Goal: Transaction & Acquisition: Purchase product/service

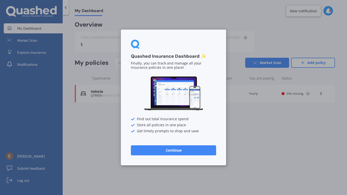
click at [187, 150] on button "Continue" at bounding box center [173, 150] width 85 height 10
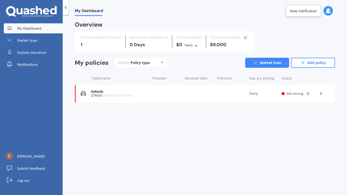
click at [155, 91] on div "Vehicle QTR956 NISSAN LAFESTA 2013 Renewal date Premium You are paying Yearly S…" at bounding box center [205, 94] width 260 height 18
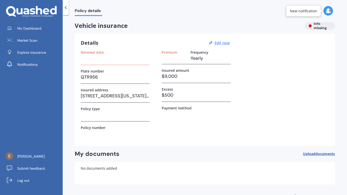
click at [124, 60] on h3 at bounding box center [115, 58] width 69 height 8
click at [117, 55] on h3 at bounding box center [115, 58] width 69 height 8
click at [197, 52] on label "Frequency" at bounding box center [200, 52] width 18 height 4
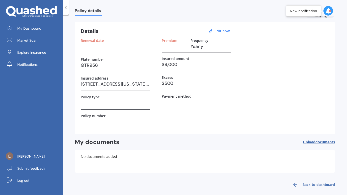
scroll to position [13, 0]
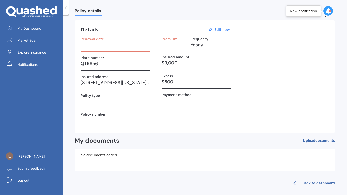
click at [170, 63] on h3 "$9,000" at bounding box center [196, 63] width 69 height 8
click at [166, 63] on h3 "$9,000" at bounding box center [196, 63] width 69 height 8
click at [223, 30] on u "Edit now" at bounding box center [222, 29] width 15 height 5
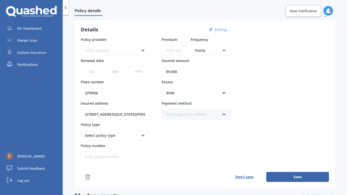
click at [190, 70] on input "$9,000" at bounding box center [196, 72] width 69 height 10
type input "$9"
type input "$8,000"
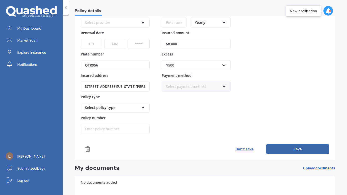
scroll to position [42, 0]
click at [183, 87] on div "Select payment method" at bounding box center [193, 86] width 54 height 6
click at [263, 83] on div "Policy provider Select provider AA AMI AMP ANZ ASB [PERSON_NAME] Ando Assurant …" at bounding box center [205, 71] width 248 height 125
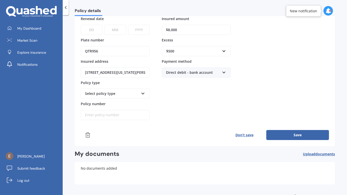
scroll to position [66, 0]
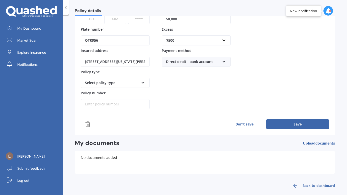
click at [138, 85] on div "Select policy type" at bounding box center [112, 83] width 54 height 6
click at [144, 84] on icon at bounding box center [143, 82] width 4 height 4
click at [181, 91] on div "Premium Frequency Yearly Yearly Six-Monthly Quarterly Monthly Fortnightly Weekl…" at bounding box center [196, 46] width 69 height 125
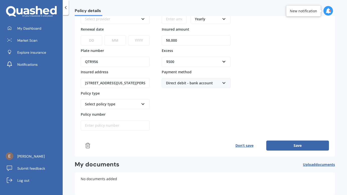
scroll to position [44, 0]
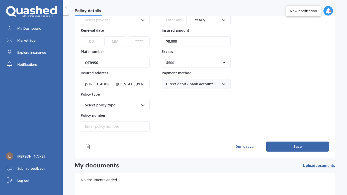
click at [273, 145] on button "Save" at bounding box center [297, 146] width 63 height 10
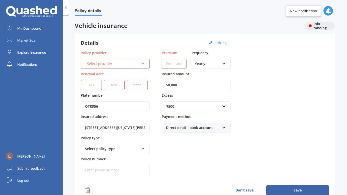
scroll to position [0, 0]
click at [141, 64] on icon at bounding box center [143, 63] width 4 height 4
click at [141, 42] on div "Details Editing..." at bounding box center [156, 43] width 150 height 7
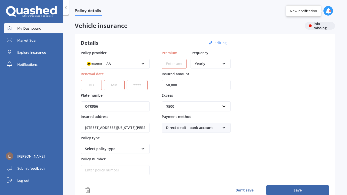
click at [23, 28] on span "My Dashboard" at bounding box center [29, 28] width 24 height 5
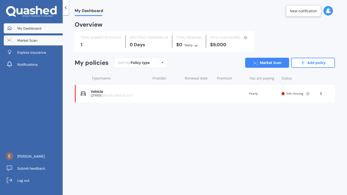
click at [25, 38] on span "Market Scan" at bounding box center [27, 40] width 20 height 5
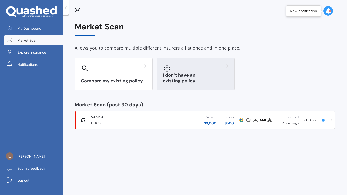
click at [192, 77] on div "I don’t have an existing policy" at bounding box center [196, 74] width 78 height 32
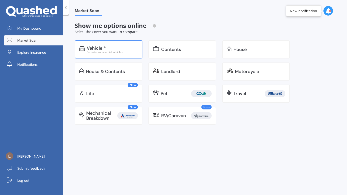
click at [109, 48] on div "Vehicle *" at bounding box center [112, 48] width 51 height 5
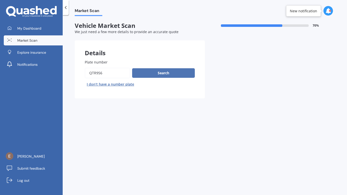
click at [155, 73] on button "Search" at bounding box center [163, 73] width 63 height 10
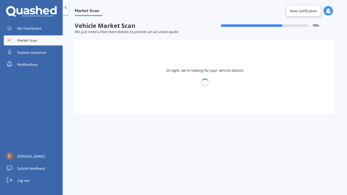
select select "NISSAN"
select select "LAFESTA"
select select "09"
select select "02"
select select "1977"
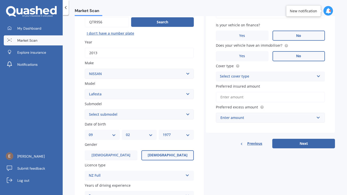
scroll to position [54, 0]
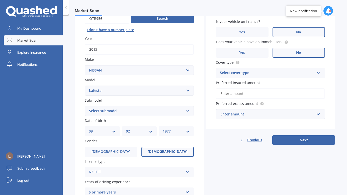
click at [257, 72] on div "Select cover type" at bounding box center [267, 73] width 95 height 6
click at [256, 81] on div "Comprehensive" at bounding box center [270, 82] width 109 height 9
click at [254, 93] on input "Preferred insured amount" at bounding box center [270, 93] width 109 height 11
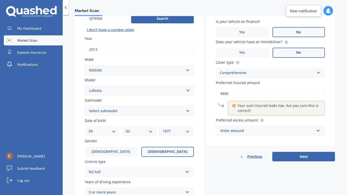
type input "$8,000"
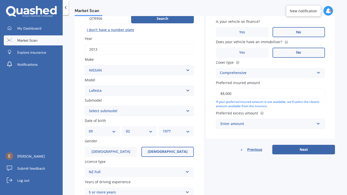
click at [276, 121] on div "Enter amount" at bounding box center [267, 124] width 94 height 6
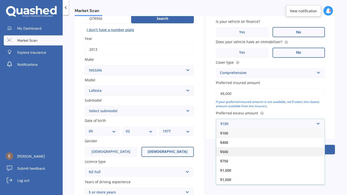
click at [267, 149] on div "$500" at bounding box center [270, 151] width 109 height 9
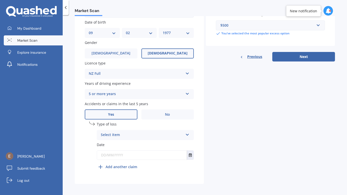
scroll to position [152, 0]
click at [166, 132] on div "Select item" at bounding box center [142, 135] width 83 height 6
click at [162, 143] on div "At fault accident" at bounding box center [145, 144] width 97 height 9
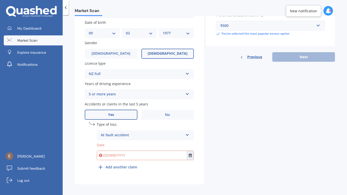
click at [161, 155] on input "text" at bounding box center [142, 155] width 90 height 9
type input "[DATE]"
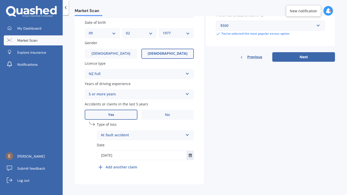
click at [286, 92] on div "Details Plate number Search I don’t have a number plate Year [DATE] Make Select…" at bounding box center [205, 36] width 260 height 296
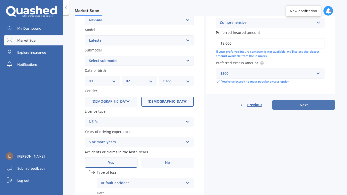
scroll to position [117, 0]
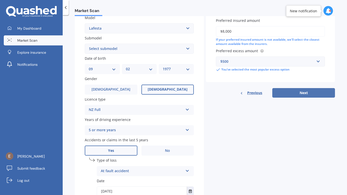
click at [294, 91] on button "Next" at bounding box center [303, 93] width 63 height 10
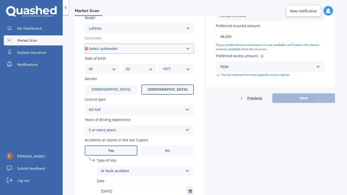
select select "(ALL)"
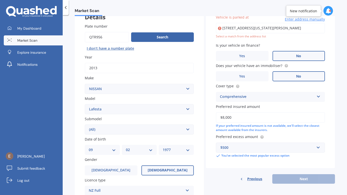
scroll to position [34, 0]
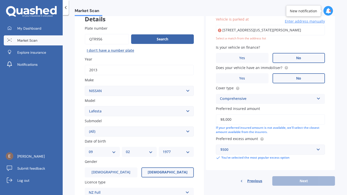
type input "[STREET_ADDRESS][US_STATE][PERSON_NAME]"
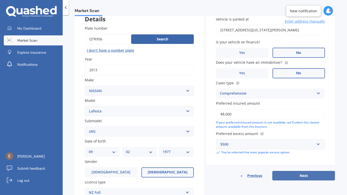
click at [298, 175] on button "Next" at bounding box center [303, 176] width 63 height 10
select select "09"
select select "02"
select select "1977"
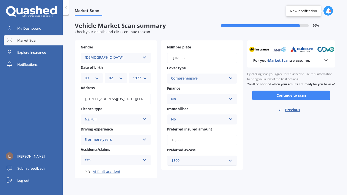
scroll to position [0, 0]
click at [292, 99] on button "Continue to scan" at bounding box center [291, 96] width 78 height 10
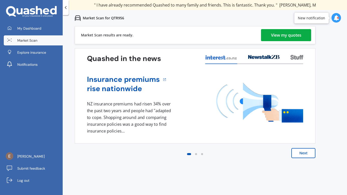
click at [285, 36] on div "View my quotes" at bounding box center [286, 35] width 30 height 12
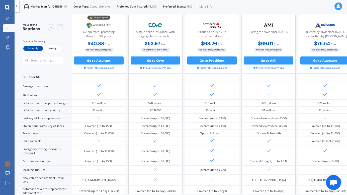
scroll to position [53, 0]
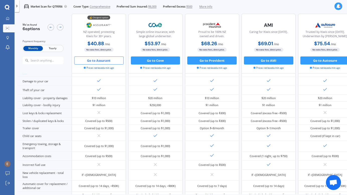
click at [103, 62] on button "Go to Assurant" at bounding box center [98, 60] width 49 height 8
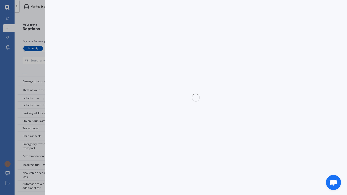
select select "Monthly"
select select "full"
select select "0"
select select "[PERSON_NAME]"
select select "NISSAN"
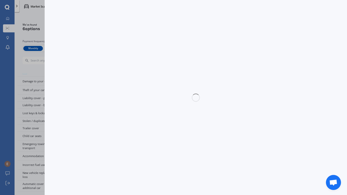
select select "LAFESTA"
select select "(ALL)"
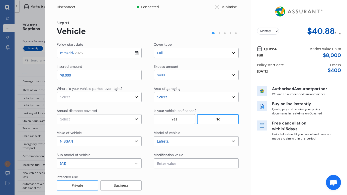
click at [257, 52] on div "Full" at bounding box center [260, 54] width 6 height 5
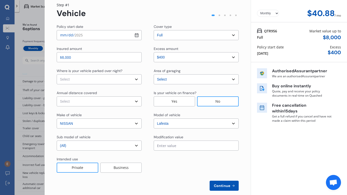
scroll to position [19, 0]
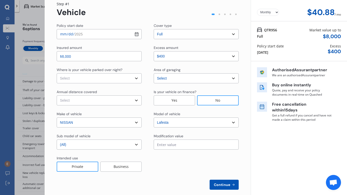
click at [221, 184] on span "Continue" at bounding box center [222, 185] width 18 height 4
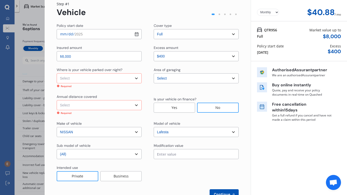
scroll to position [26, 0]
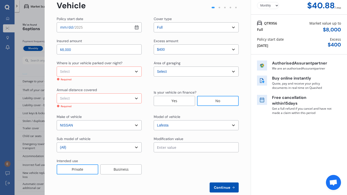
select select "On own property"
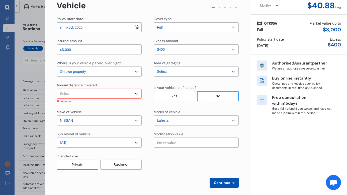
select select "15000"
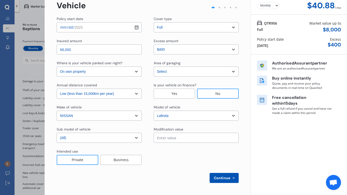
click at [222, 179] on span "Continue" at bounding box center [222, 178] width 18 height 4
select select "Miss"
select select "09"
select select "02"
select select "1977"
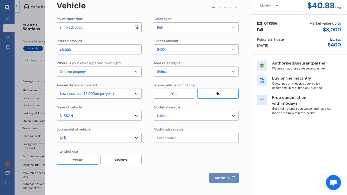
select select "full"
select select "more than 4 years"
select select "[GEOGRAPHIC_DATA]"
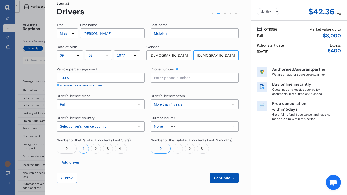
scroll to position [20, 0]
click at [124, 78] on input "100%" at bounding box center [101, 77] width 88 height 10
type input "1%"
type input "90%"
type input "02109127251"
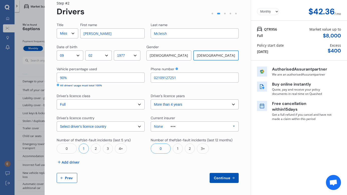
drag, startPoint x: 221, startPoint y: 179, endPoint x: 180, endPoint y: 176, distance: 40.7
click at [73, 161] on span "Add driver" at bounding box center [71, 161] width 18 height 5
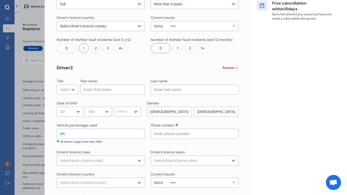
scroll to position [123, 0]
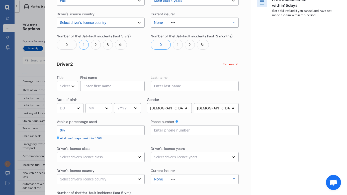
select select "Miss"
type input "Mira"
type input "[PERSON_NAME]"
select select "02"
select select "04"
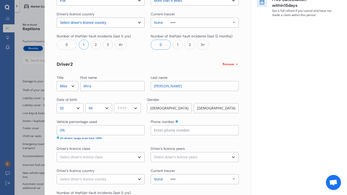
select select "2008"
click at [209, 109] on div "[DEMOGRAPHIC_DATA]" at bounding box center [216, 108] width 45 height 10
click at [111, 130] on input "0%" at bounding box center [101, 130] width 88 height 10
type input "100%"
type input "0%"
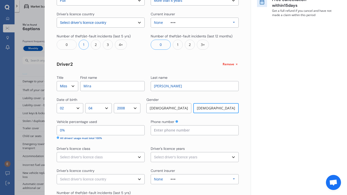
type input "90%"
type input "10%"
type input "0%"
type input "100%"
type input "02109127251"
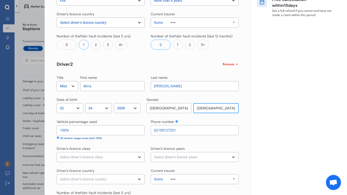
select select "restricted"
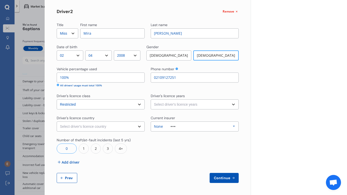
scroll to position [176, 0]
select select "less than 1 year"
select select "[GEOGRAPHIC_DATA]"
click at [216, 177] on span "Continue" at bounding box center [222, 178] width 18 height 4
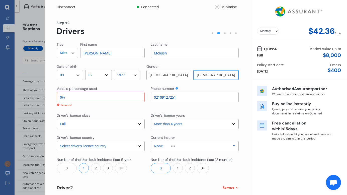
scroll to position [0, 0]
click at [62, 99] on input "0%" at bounding box center [101, 97] width 88 height 10
type input "9%"
type input "91%"
type input "90%"
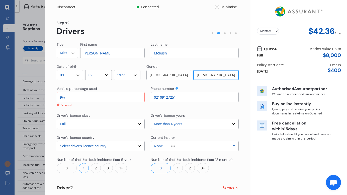
type input "10%"
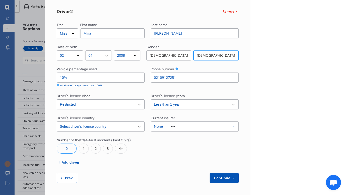
scroll to position [176, 0]
type input "90%"
click at [215, 177] on span "Continue" at bounding box center [222, 178] width 18 height 4
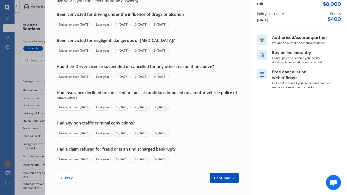
scroll to position [0, 0]
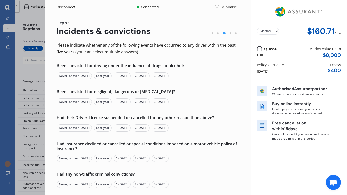
click at [82, 76] on div "Never, or over [DATE]" at bounding box center [74, 75] width 35 height 7
click at [81, 103] on div "Never, or over [DATE]" at bounding box center [74, 101] width 35 height 7
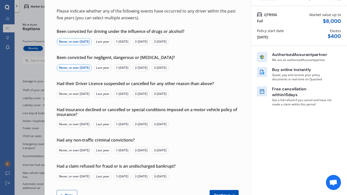
scroll to position [36, 0]
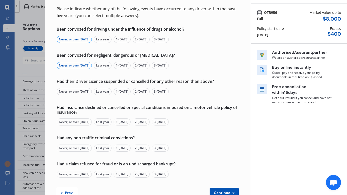
click at [81, 94] on div "Never, or over [DATE]" at bounding box center [74, 91] width 35 height 7
click at [72, 123] on div "Never, or over [DATE]" at bounding box center [74, 121] width 35 height 7
click at [72, 149] on div "Never, or over [DATE]" at bounding box center [74, 147] width 35 height 7
click at [74, 173] on div "Never, or over [DATE]" at bounding box center [74, 174] width 35 height 7
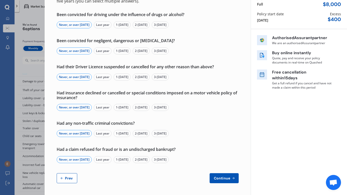
scroll to position [51, 0]
click at [215, 179] on span "Continue" at bounding box center [222, 178] width 18 height 4
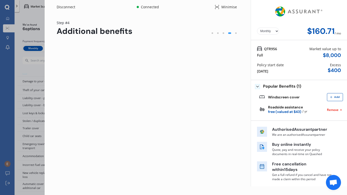
scroll to position [0, 0]
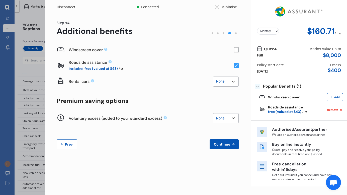
click at [222, 143] on span "Continue" at bounding box center [222, 144] width 18 height 4
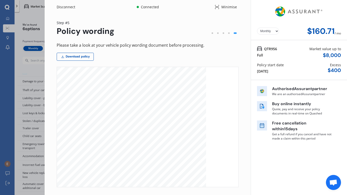
scroll to position [45, 0]
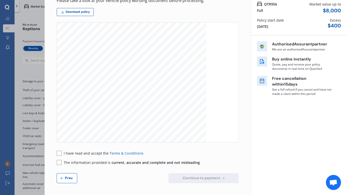
click at [64, 176] on span "Prev" at bounding box center [69, 178] width 10 height 4
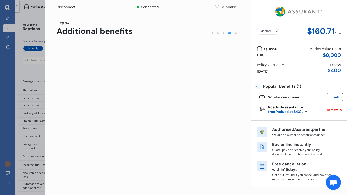
scroll to position [0, 0]
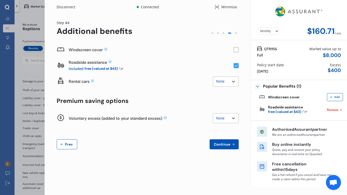
click at [68, 144] on span "Prev" at bounding box center [69, 144] width 10 height 4
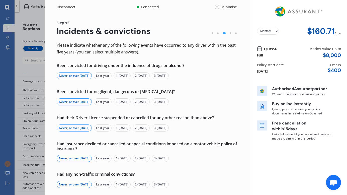
click at [28, 25] on div "Disconnect Connected Minimise Yearly Monthly $160.71 / mo Step # 3 Incidents & …" at bounding box center [173, 97] width 347 height 195
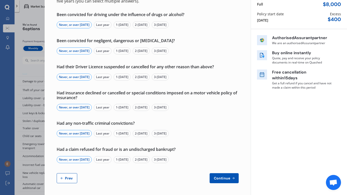
scroll to position [51, 0]
click at [72, 180] on button "Prev" at bounding box center [67, 178] width 21 height 10
select select "Miss"
select select "09"
select select "02"
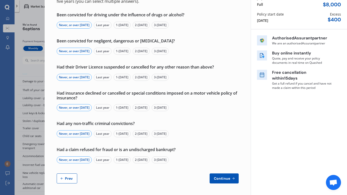
select select "1977"
select select "full"
select select "more than 4 years"
select select "[GEOGRAPHIC_DATA]"
select select "Miss"
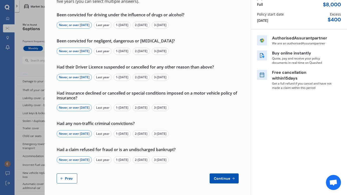
select select "02"
select select "04"
select select "2008"
select select "restricted"
select select "less than 1 year"
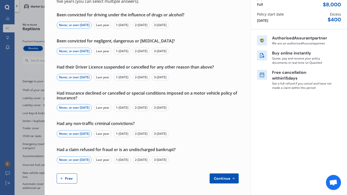
select select "[GEOGRAPHIC_DATA]"
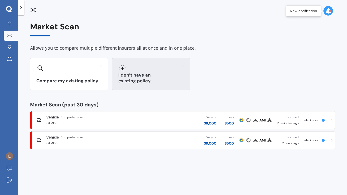
click at [134, 78] on h3 "I don’t have an existing policy" at bounding box center [150, 78] width 65 height 12
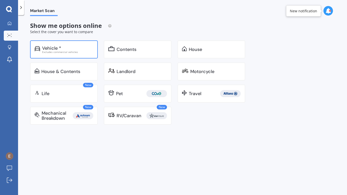
click at [69, 52] on div "Excludes commercial vehicles" at bounding box center [67, 52] width 51 height 3
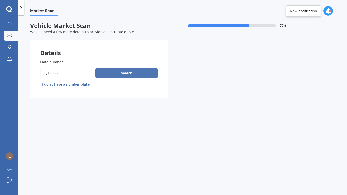
click at [124, 73] on button "Search" at bounding box center [126, 73] width 63 height 10
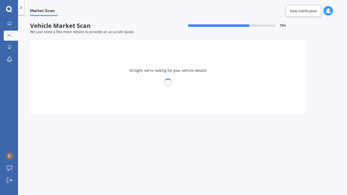
select select "NISSAN"
select select "LAFESTA"
select select "09"
select select "02"
select select "1977"
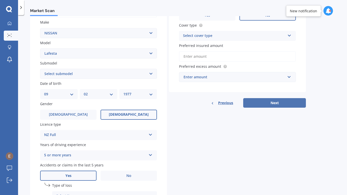
scroll to position [35, 0]
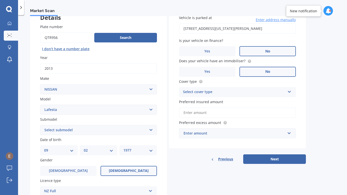
click at [237, 112] on input "Preferred insured amount" at bounding box center [237, 112] width 117 height 11
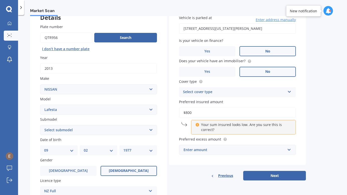
type input "$8,000"
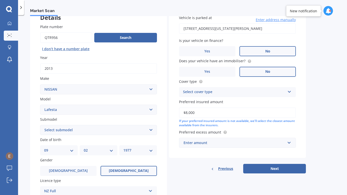
click at [235, 141] on div "Enter amount" at bounding box center [235, 143] width 102 height 6
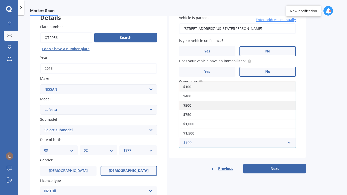
click at [235, 102] on div "$500" at bounding box center [237, 105] width 116 height 9
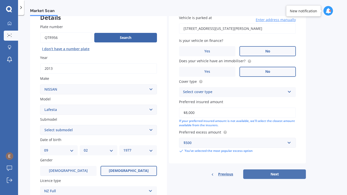
click at [276, 173] on button "Next" at bounding box center [274, 174] width 63 height 10
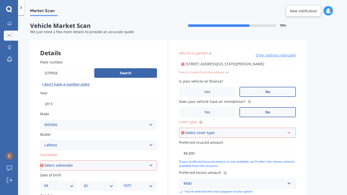
scroll to position [0, 0]
type input "[STREET_ADDRESS][US_STATE][PERSON_NAME]"
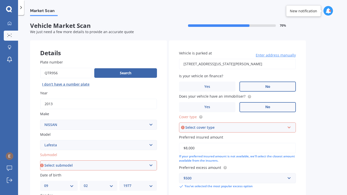
click at [220, 125] on div "Select cover type" at bounding box center [235, 128] width 100 height 6
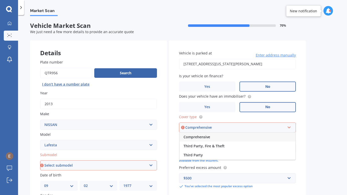
click at [218, 134] on div "Comprehensive" at bounding box center [238, 136] width 116 height 9
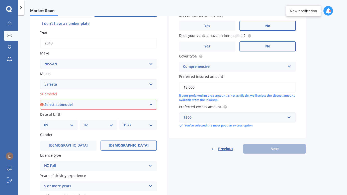
scroll to position [72, 0]
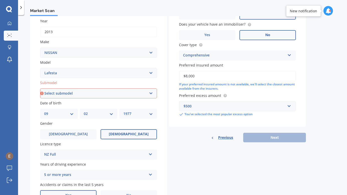
select select "(ALL)"
click at [285, 134] on div "Previous Next" at bounding box center [237, 138] width 137 height 10
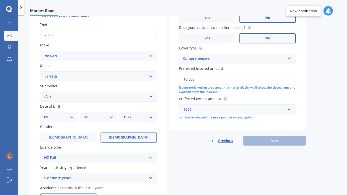
scroll to position [82, 0]
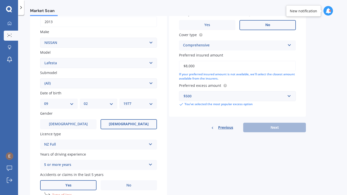
click at [271, 132] on div "Details Plate number Search I don’t have a number plate Year [DATE] Make Select…" at bounding box center [168, 106] width 276 height 296
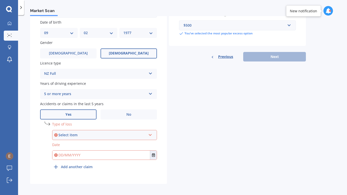
scroll to position [152, 0]
click at [83, 132] on div "Select item" at bounding box center [102, 135] width 88 height 6
click at [82, 142] on span "At fault accident" at bounding box center [71, 144] width 28 height 5
click at [82, 151] on input "text" at bounding box center [101, 155] width 98 height 9
type input "[DATE]"
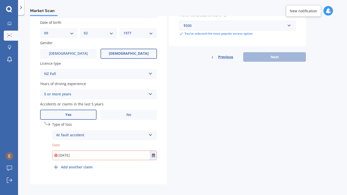
click at [275, 54] on div "Previous Next" at bounding box center [237, 57] width 137 height 10
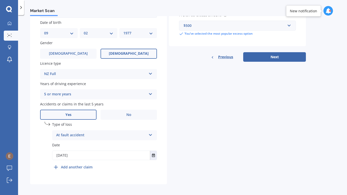
scroll to position [0, 0]
click at [265, 53] on button "Next" at bounding box center [274, 57] width 63 height 10
select select "09"
select select "02"
select select "1977"
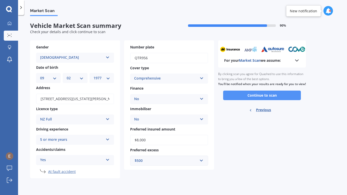
click at [255, 100] on button "Continue to scan" at bounding box center [262, 96] width 78 height 10
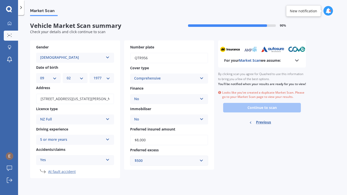
click at [260, 111] on div "Ready to go By clicking scan you agree for Quashed to use this information to b…" at bounding box center [262, 98] width 88 height 63
click at [263, 126] on span "Previous" at bounding box center [263, 122] width 15 height 8
select select "NISSAN"
select select "LAFESTA"
select select "(ALL)"
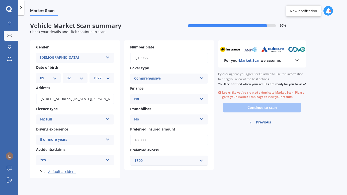
select select "09"
select select "02"
select select "1977"
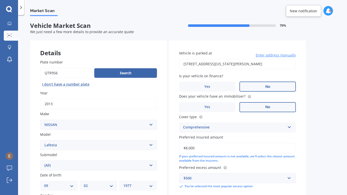
click at [22, 6] on icon at bounding box center [21, 7] width 5 height 5
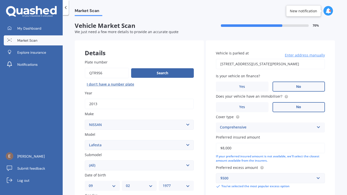
click at [27, 40] on span "Market Scan" at bounding box center [27, 40] width 20 height 5
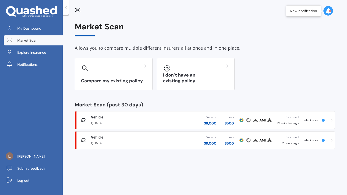
click at [112, 120] on div "QTR956" at bounding box center [125, 123] width 68 height 6
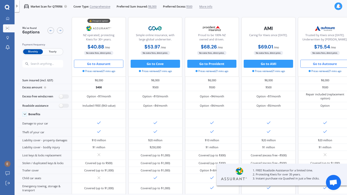
click at [320, 65] on button "Go to Autosure" at bounding box center [324, 64] width 49 height 8
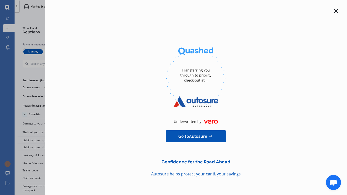
click at [200, 136] on span "Go to Autosure" at bounding box center [192, 136] width 29 height 6
